Goal: Task Accomplishment & Management: Complete application form

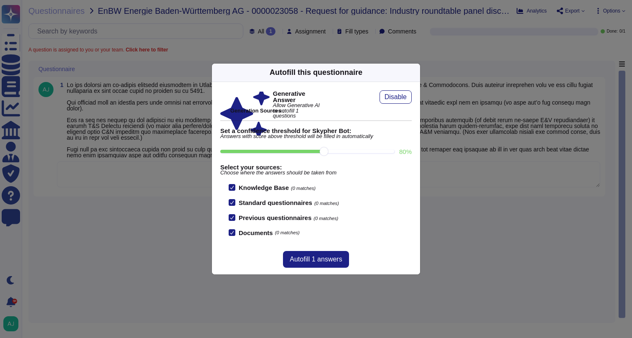
click at [448, 201] on div "Autofill this questionnaire Generative Answer Allow Generative AI to autofill 1…" at bounding box center [316, 169] width 632 height 338
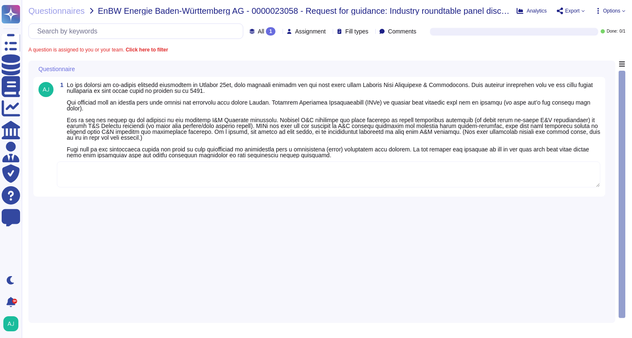
click at [271, 175] on textarea at bounding box center [328, 174] width 543 height 26
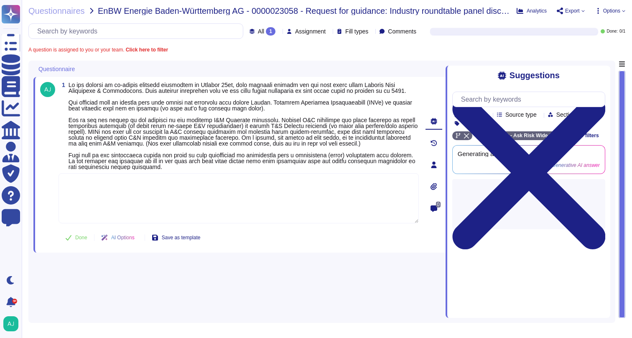
paste textarea "To avoid creating antitrust appearance or anti competition issues we suggest to…"
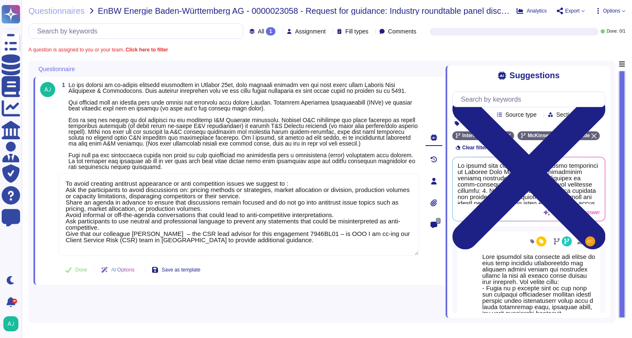
type textarea "To avoid creating antitrust appearance or anti competition issues we suggest to…"
click at [70, 273] on icon at bounding box center [68, 269] width 7 height 7
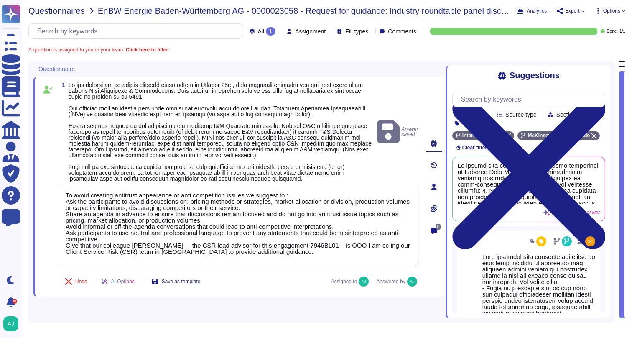
click at [65, 13] on span "Questionnaires" at bounding box center [56, 11] width 56 height 8
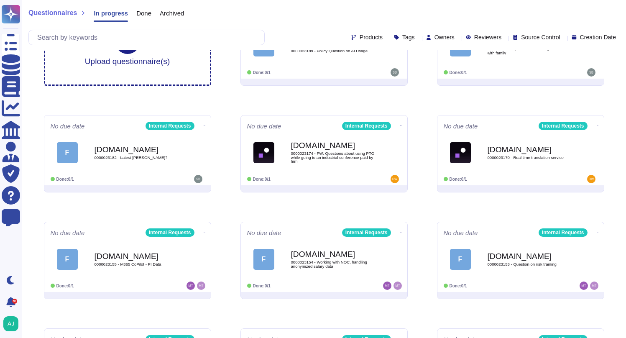
scroll to position [142, 0]
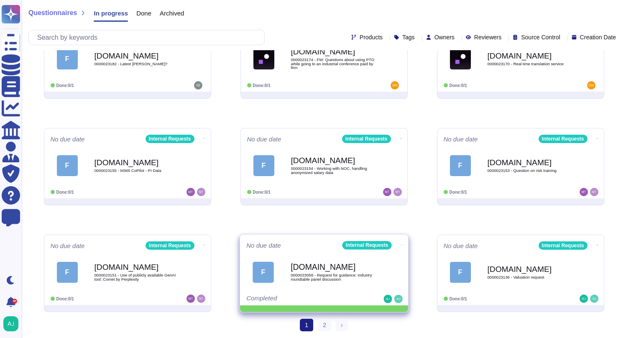
click at [400, 244] on icon at bounding box center [401, 245] width 2 height 2
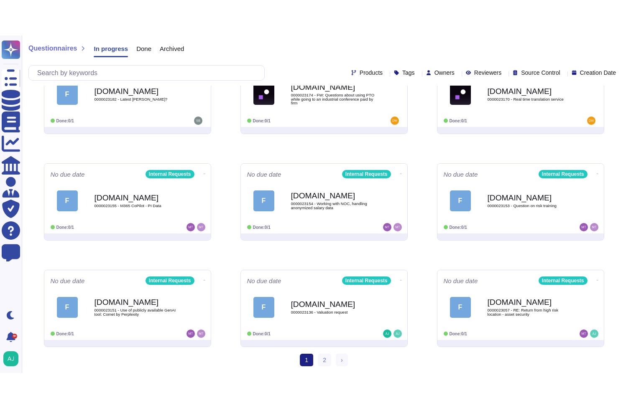
scroll to position [71, 0]
